Goal: Information Seeking & Learning: Learn about a topic

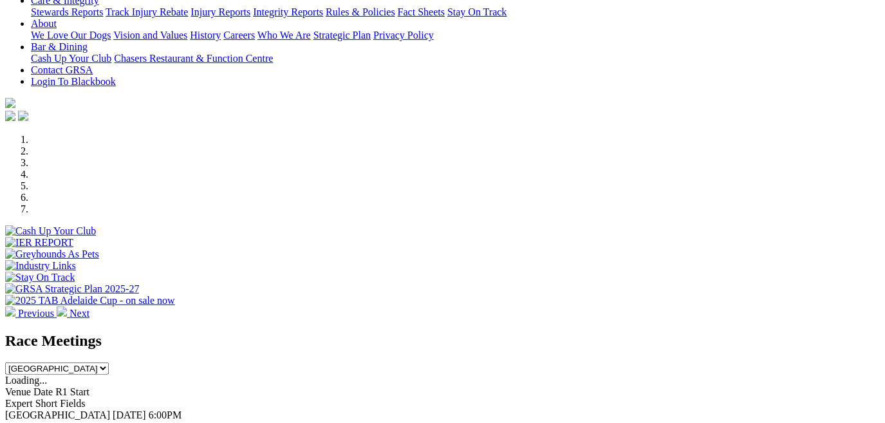
scroll to position [362, 0]
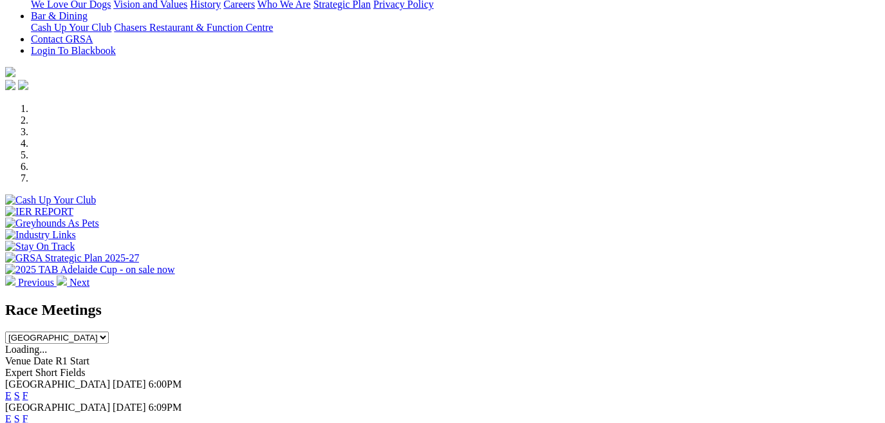
click at [12, 390] on link "E" at bounding box center [8, 395] width 6 height 11
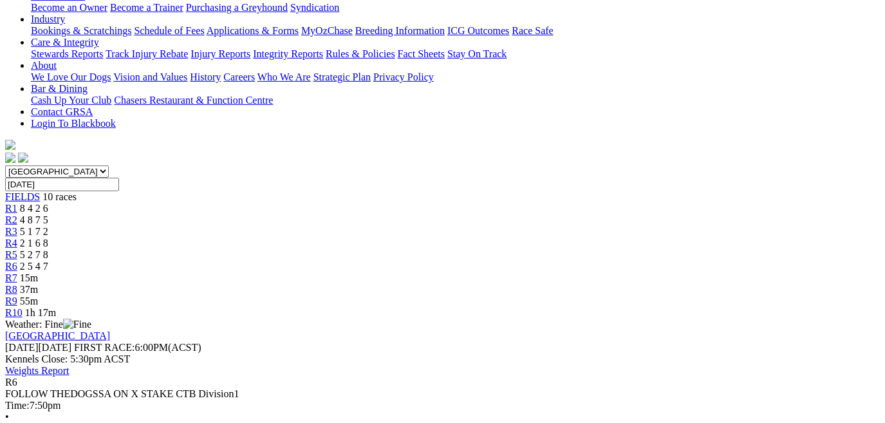
scroll to position [315, 0]
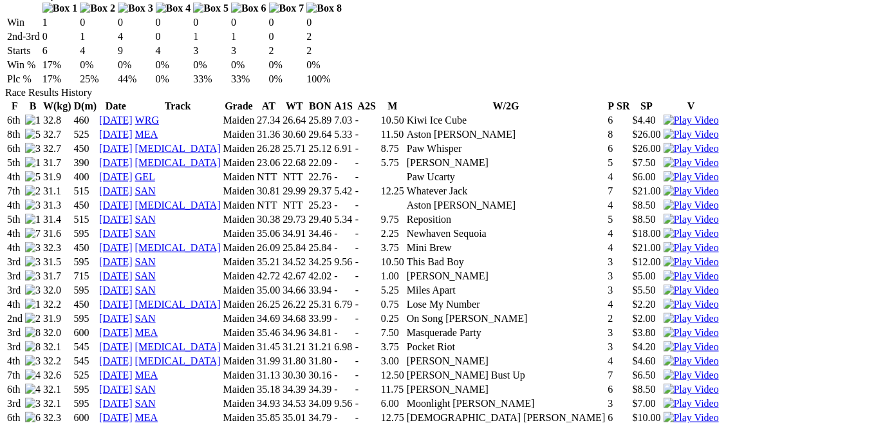
scroll to position [891, 0]
